Goal: Find specific page/section: Find specific page/section

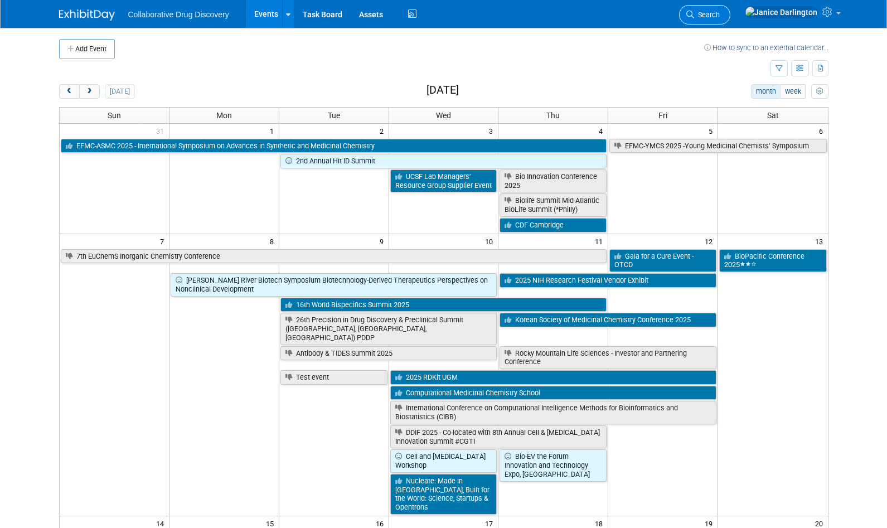
click at [720, 16] on span "Search" at bounding box center [707, 15] width 26 height 8
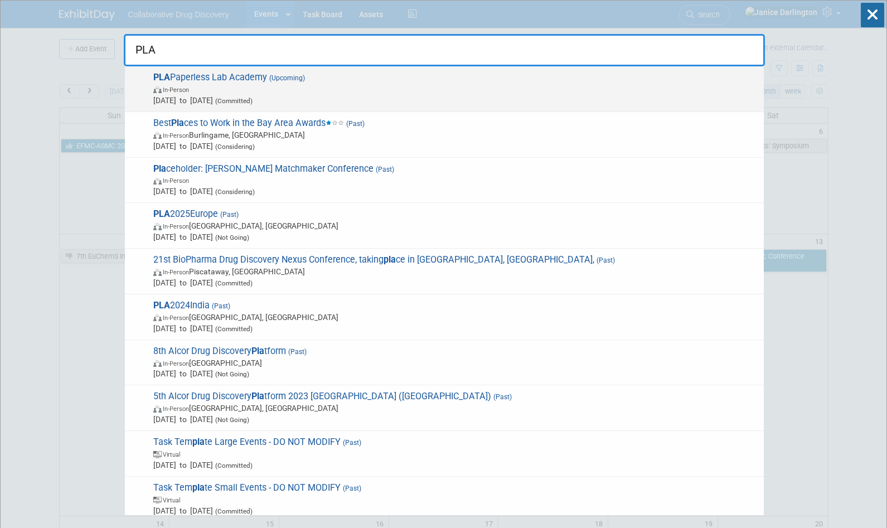
type input "PLA"
click at [426, 96] on span "Oct 5, 2025 to Oct 7, 2025 (Committed)" at bounding box center [455, 100] width 605 height 11
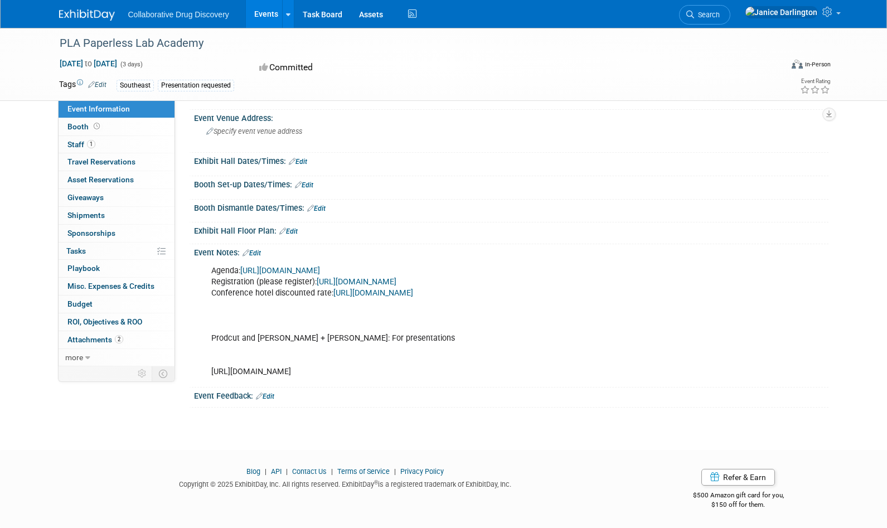
scroll to position [125, 0]
click at [397, 277] on link "https://www.paperlesslabacademy.com/usa-registration/" at bounding box center [357, 281] width 80 height 9
click at [90, 161] on span "Travel Reservations 0" at bounding box center [101, 161] width 68 height 9
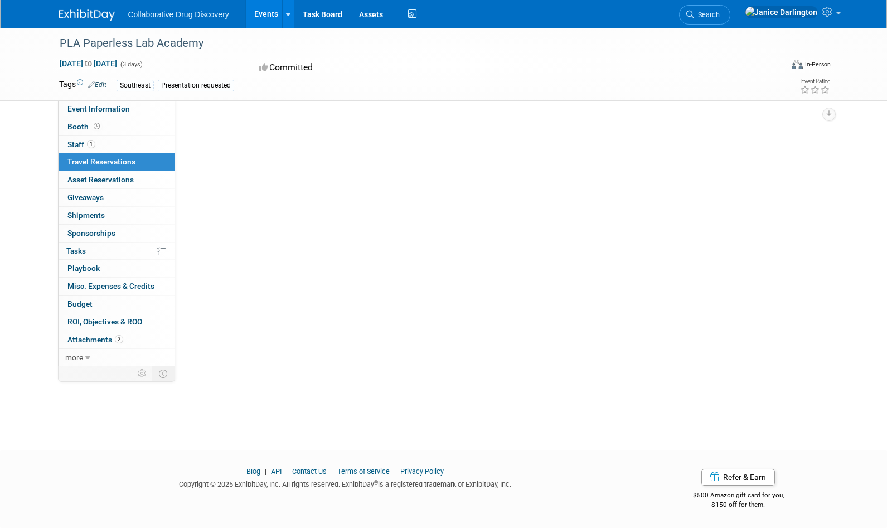
scroll to position [0, 0]
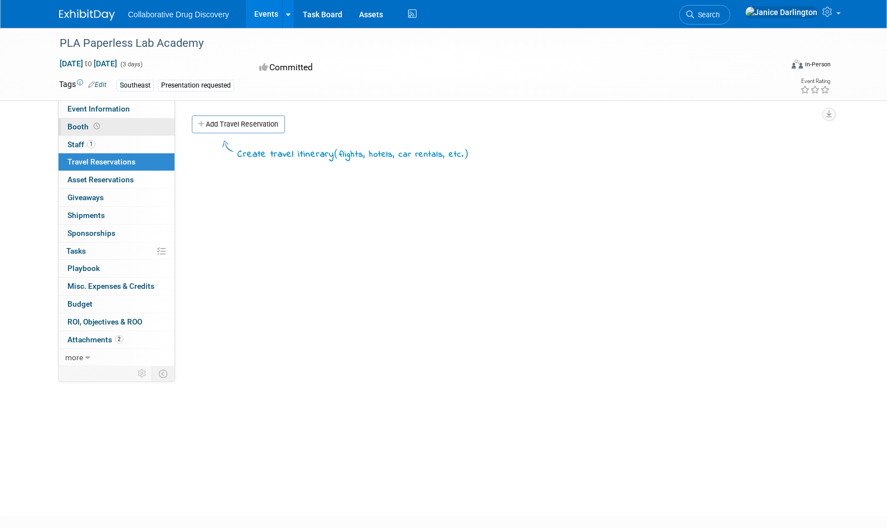
click at [82, 129] on span "Booth" at bounding box center [84, 126] width 35 height 9
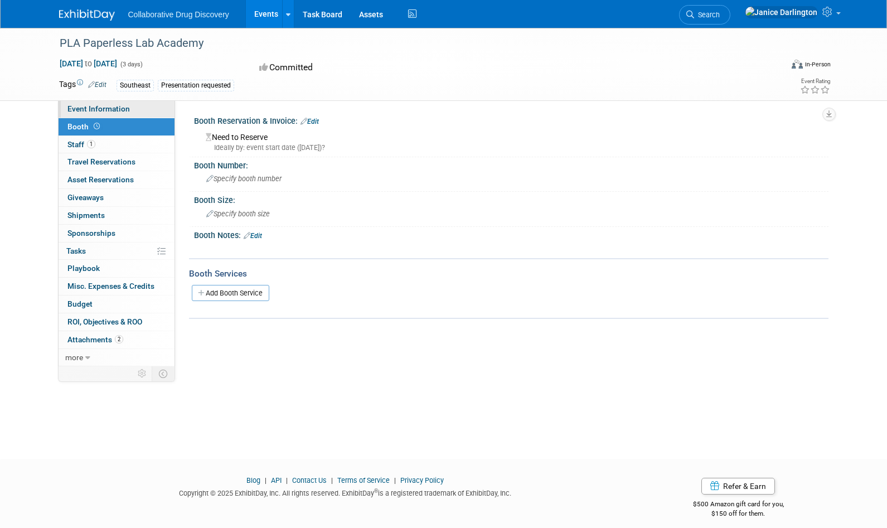
click at [93, 113] on span "Event Information" at bounding box center [98, 108] width 62 height 9
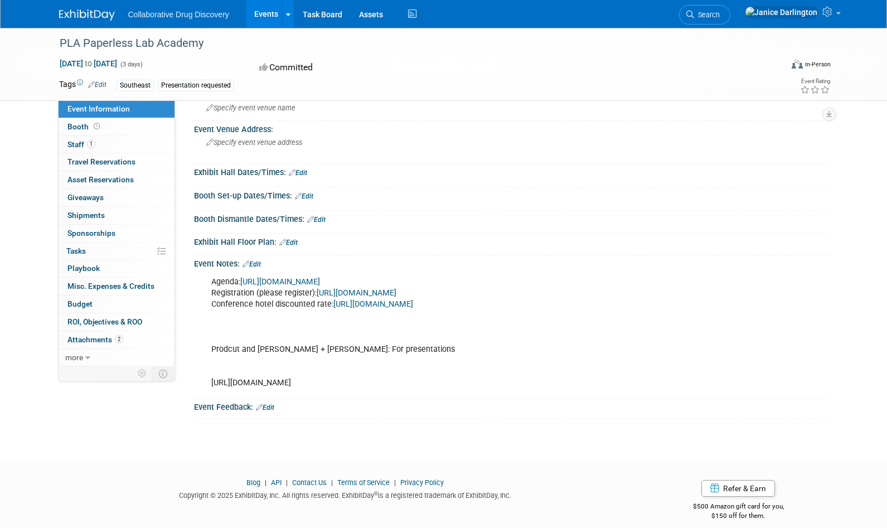
scroll to position [125, 0]
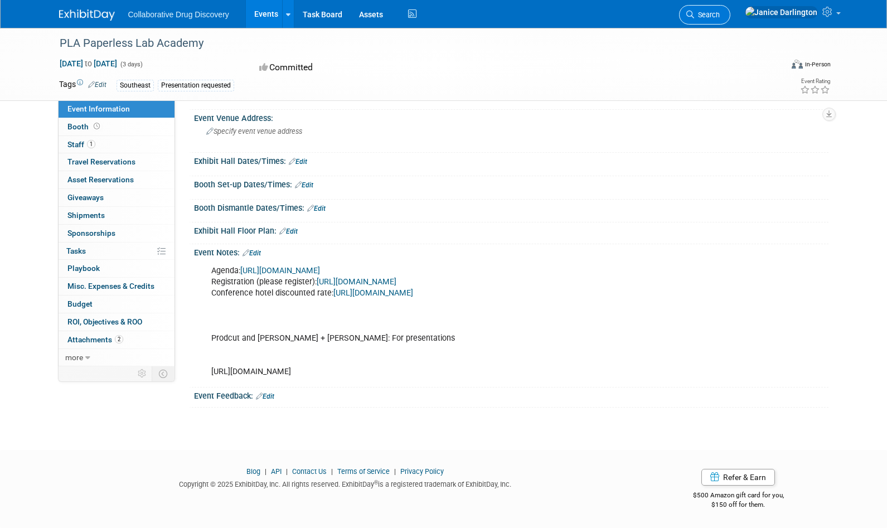
click at [720, 13] on span "Search" at bounding box center [707, 15] width 26 height 8
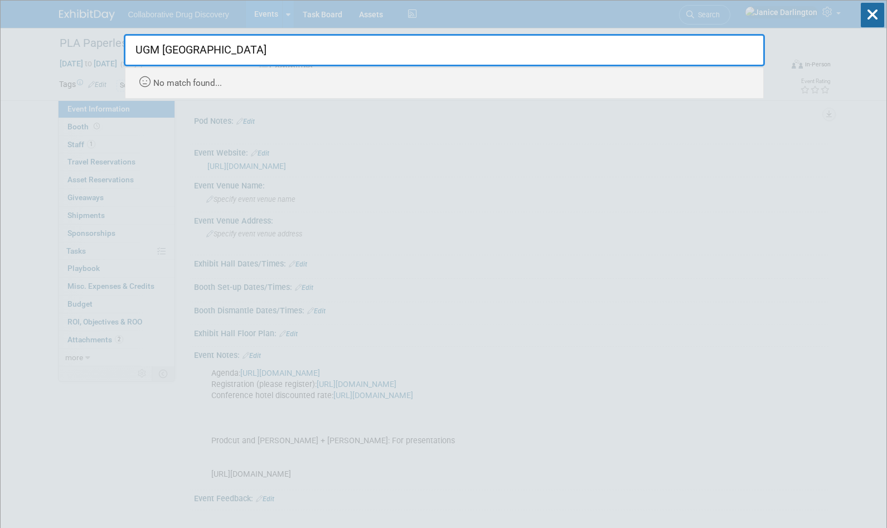
click at [261, 53] on input "UGM basel" at bounding box center [444, 50] width 641 height 32
click at [262, 53] on input "UGM basel" at bounding box center [444, 50] width 641 height 32
click at [263, 53] on input "UGM basel" at bounding box center [444, 50] width 641 height 32
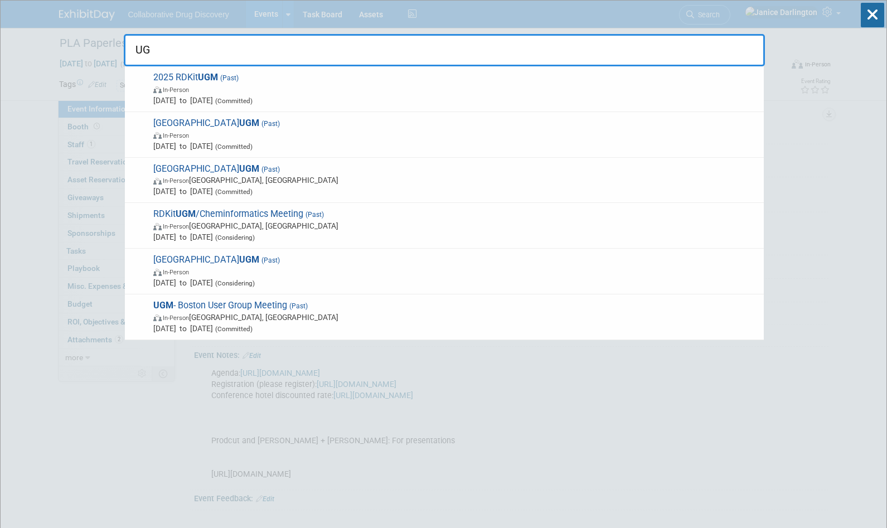
type input "U"
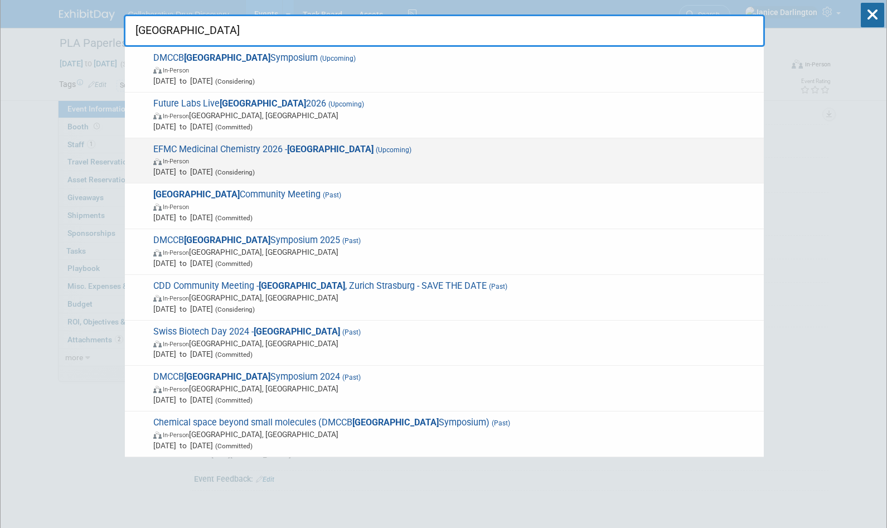
scroll to position [20, 0]
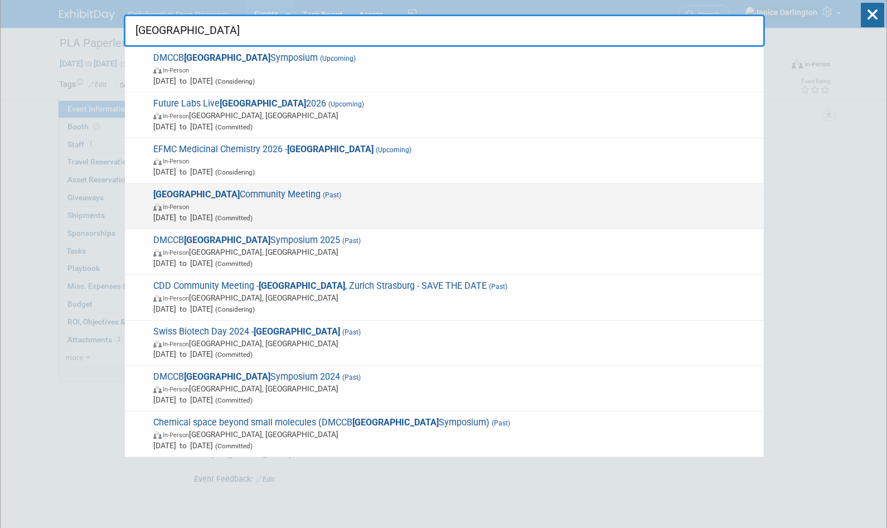
type input "basel"
click at [377, 206] on span "In-Person" at bounding box center [455, 206] width 605 height 11
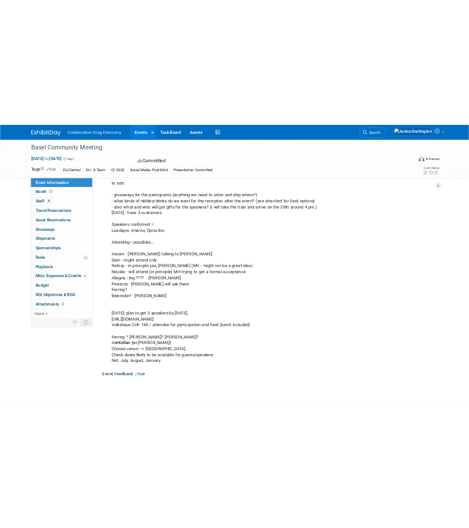
scroll to position [360, 0]
